Goal: Task Accomplishment & Management: Manage account settings

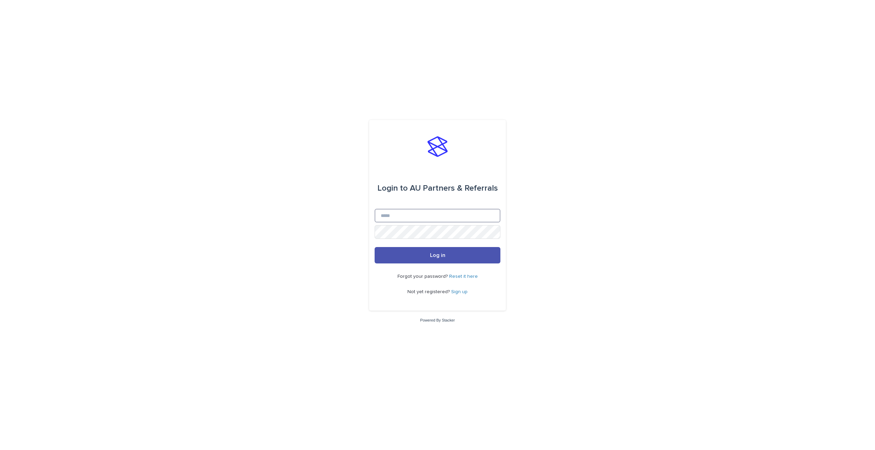
click at [423, 219] on input "Email" at bounding box center [438, 216] width 126 height 14
click at [0, 450] on com-1password-button at bounding box center [0, 450] width 0 height 0
click at [460, 220] on input "Email" at bounding box center [438, 216] width 126 height 14
click at [0, 450] on com-1password-button at bounding box center [0, 450] width 0 height 0
drag, startPoint x: 402, startPoint y: 207, endPoint x: 408, endPoint y: 213, distance: 8.2
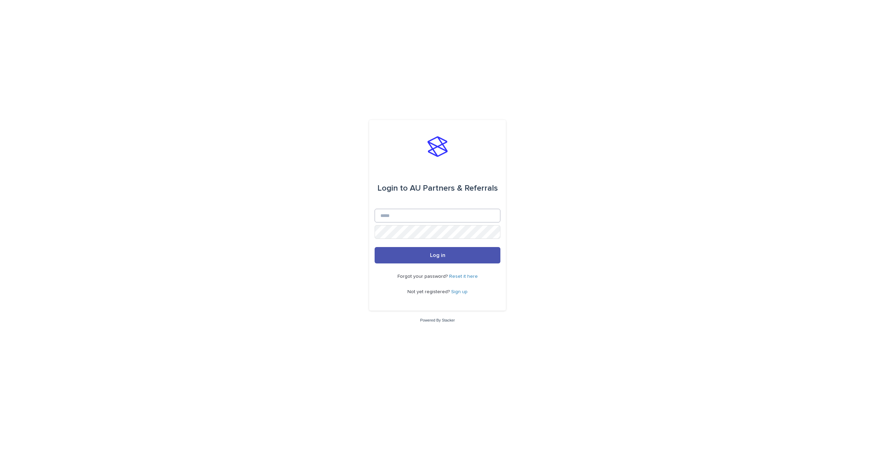
click at [405, 210] on form "Login to AU Partners & Referrals Email Password Log in" at bounding box center [438, 216] width 126 height 96
click at [410, 215] on input "Email" at bounding box center [438, 216] width 126 height 14
